Goal: Find specific page/section: Find specific page/section

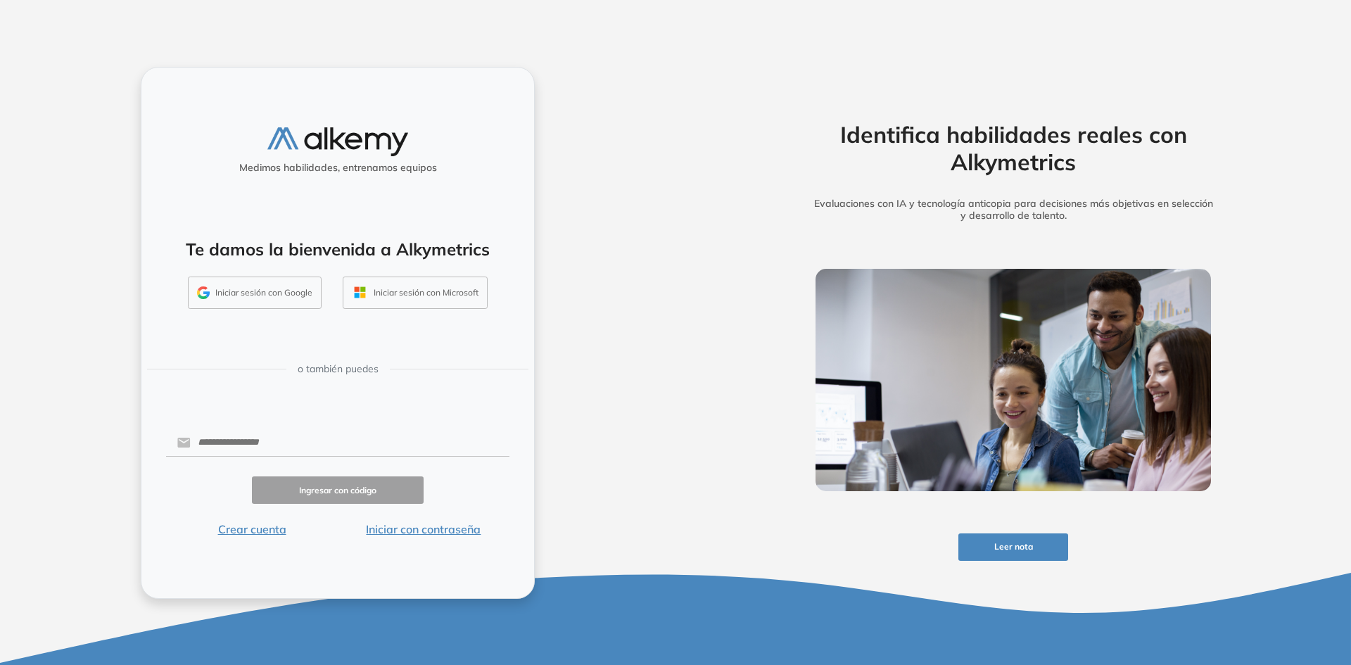
click at [431, 536] on button "Iniciar con contraseña" at bounding box center [424, 529] width 172 height 17
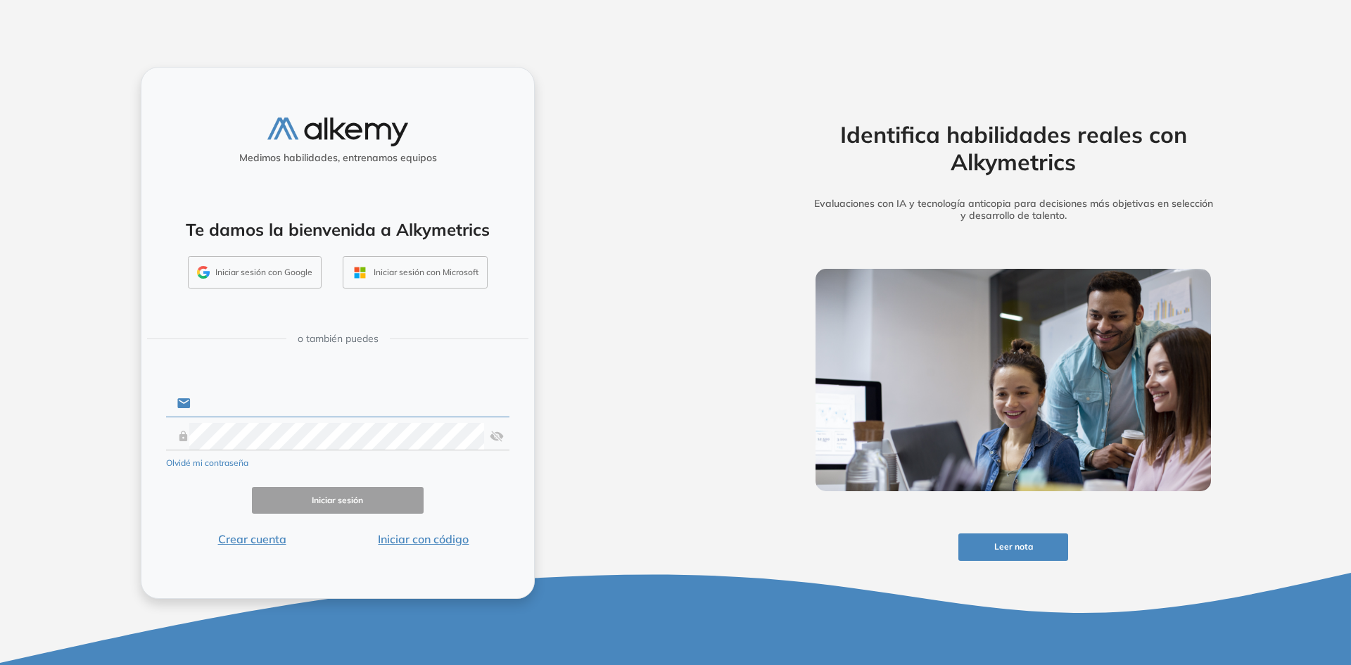
click at [350, 396] on input "text" at bounding box center [350, 403] width 319 height 27
type input "**********"
click at [104, 437] on div "**********" at bounding box center [338, 332] width 676 height 665
click at [322, 498] on button "Iniciar sesión" at bounding box center [338, 500] width 172 height 27
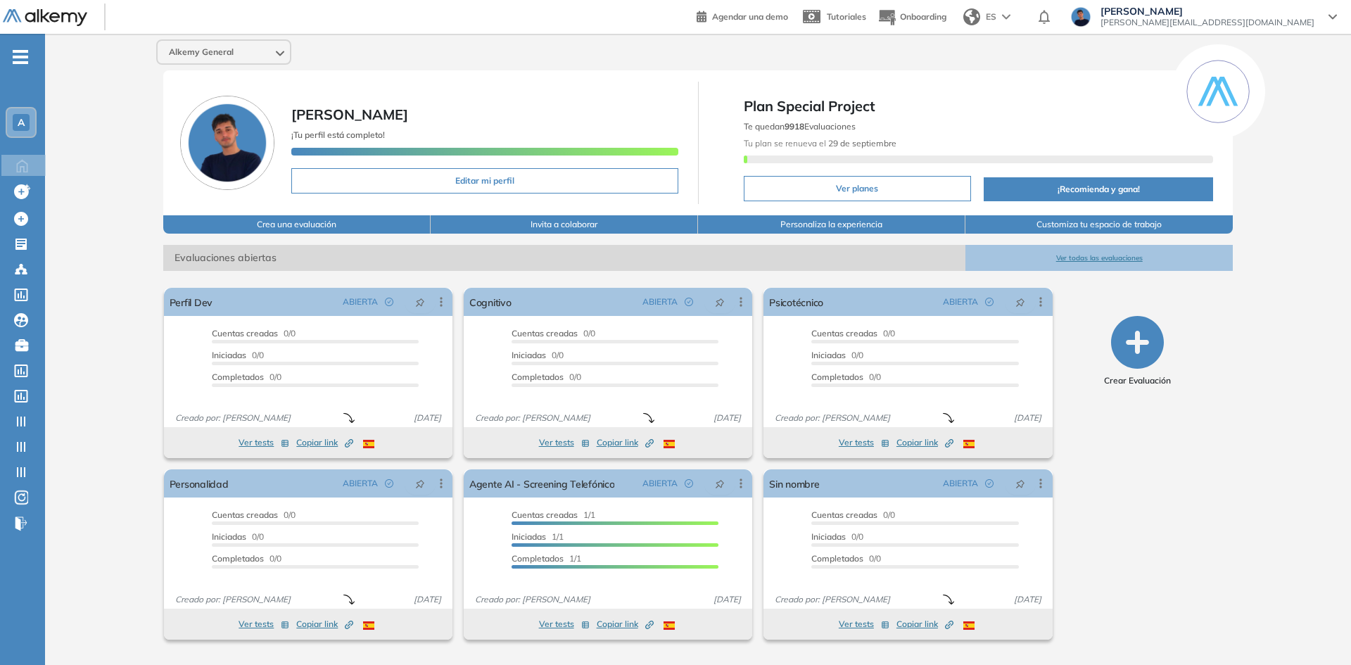
click at [139, 430] on div "Alkemy General [PERSON_NAME] ¡Tu perfil está completo! Editar mi perfil Plan Sp…" at bounding box center [698, 345] width 1306 height 623
click at [138, 336] on div "Alkemy General [PERSON_NAME] ¡Tu perfil está completo! Editar mi perfil Plan Sp…" at bounding box center [698, 345] width 1306 height 623
click at [27, 243] on icon at bounding box center [21, 244] width 14 height 14
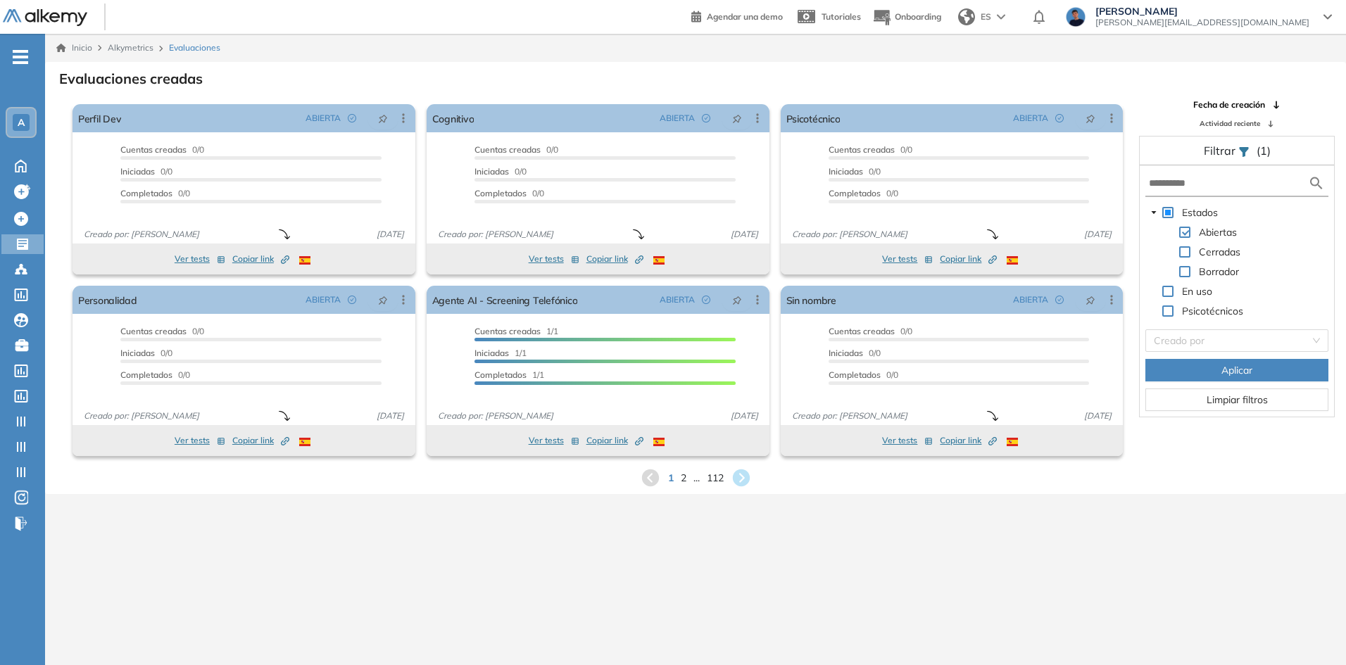
click at [1188, 193] on form at bounding box center [1236, 184] width 183 height 26
click at [1187, 184] on input "text" at bounding box center [1228, 183] width 159 height 15
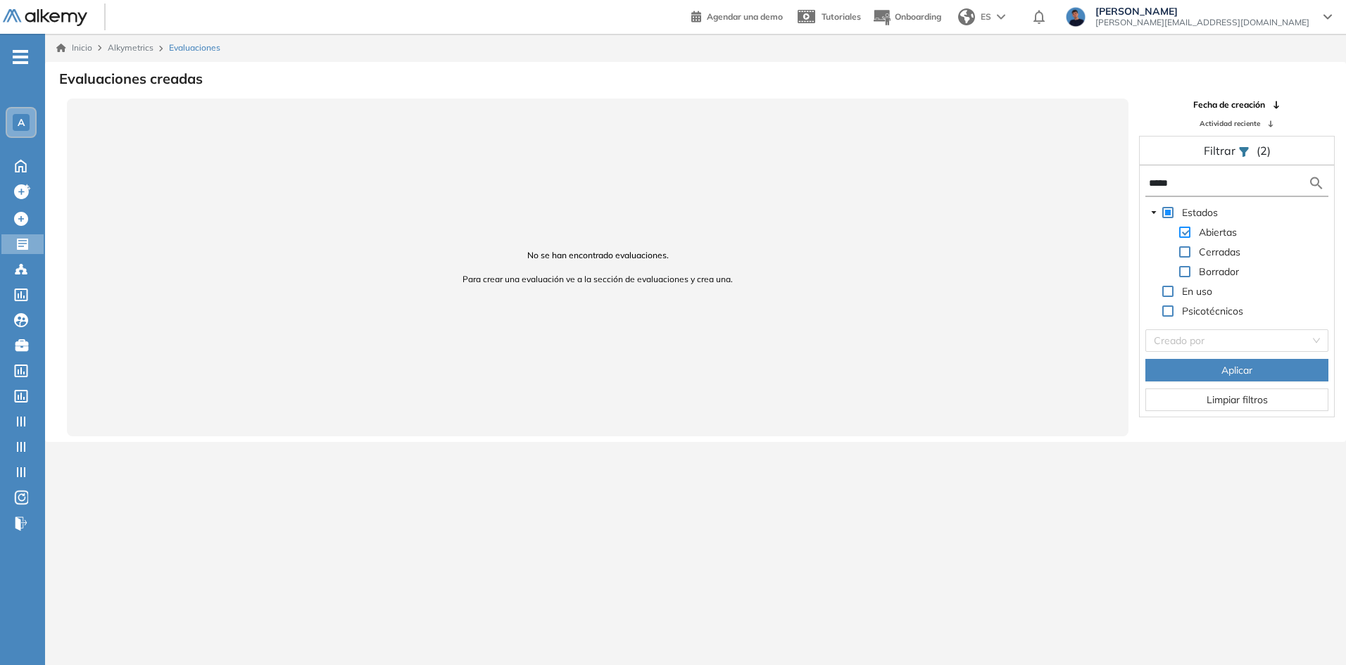
type input "*****"
click at [1185, 234] on span at bounding box center [1184, 232] width 11 height 11
click at [1167, 210] on span at bounding box center [1167, 212] width 11 height 11
click at [1230, 368] on span "Aplicar" at bounding box center [1236, 369] width 31 height 15
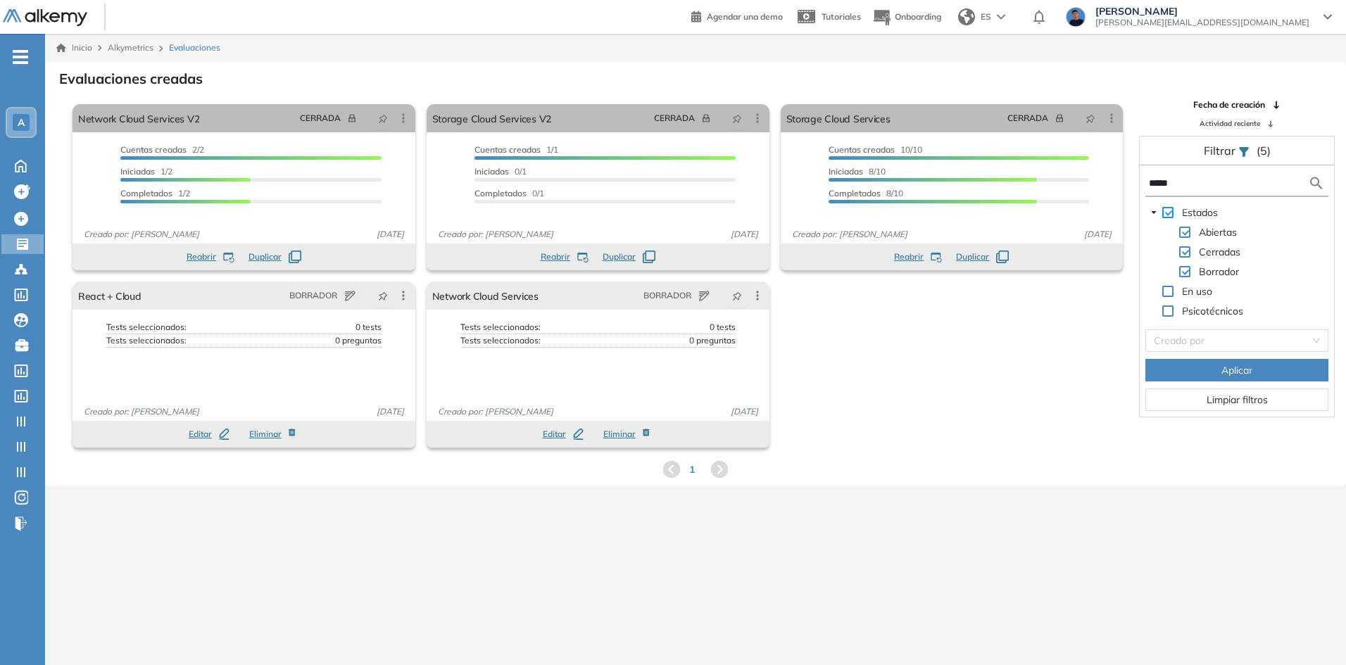
click at [1172, 215] on span at bounding box center [1167, 212] width 11 height 11
click at [27, 246] on icon at bounding box center [22, 244] width 11 height 11
click at [18, 109] on div "A" at bounding box center [21, 122] width 28 height 28
click at [552, 488] on div "Inicio Alkymetrics Evaluaciones Evaluaciones creadas El proctoring será activad…" at bounding box center [695, 366] width 1301 height 665
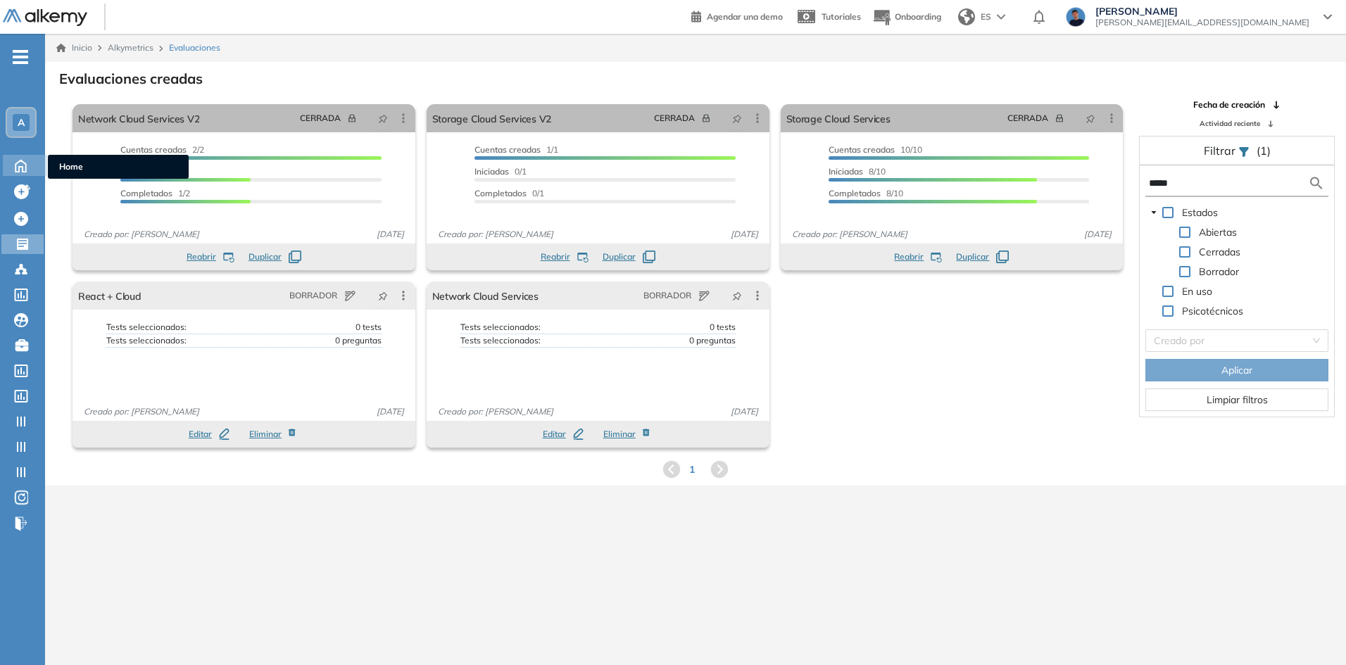
click at [8, 159] on icon at bounding box center [20, 164] width 25 height 17
